Goal: Task Accomplishment & Management: Use online tool/utility

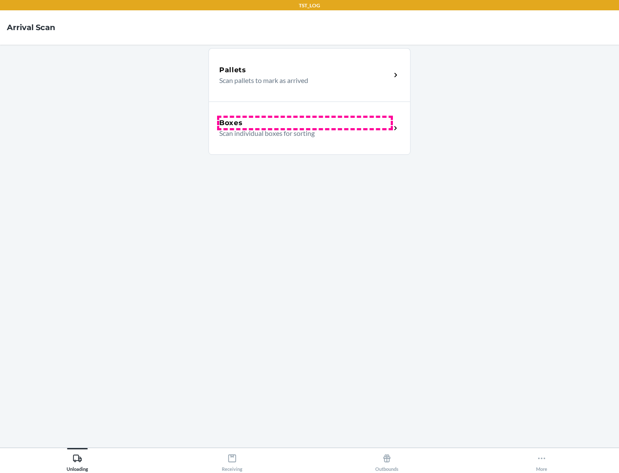
click at [305, 123] on div "Boxes" at bounding box center [305, 123] width 172 height 10
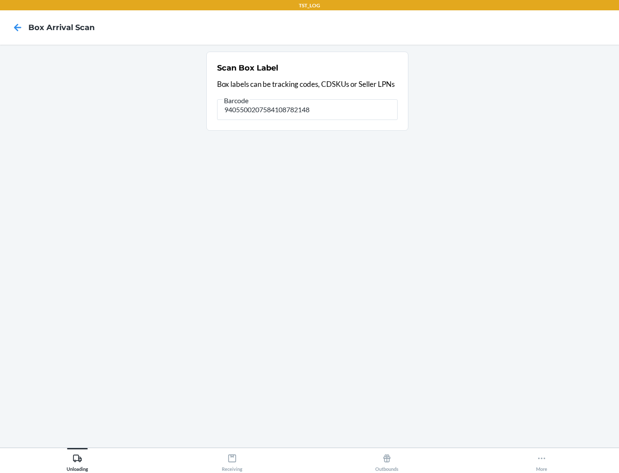
type input "9405500207584108782148"
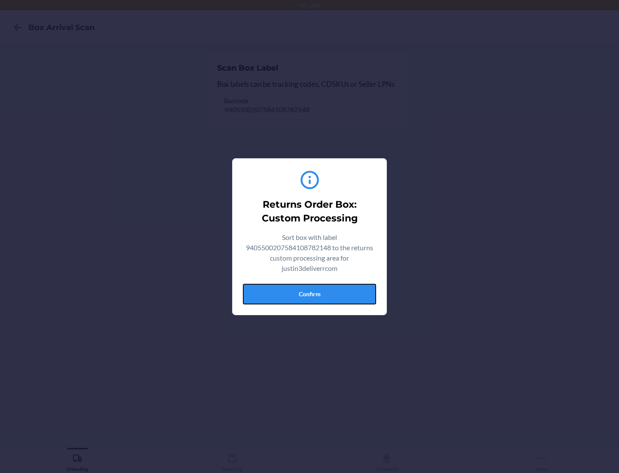
click at [310, 294] on button "Confirm" at bounding box center [309, 294] width 133 height 21
